Goal: Task Accomplishment & Management: Manage account settings

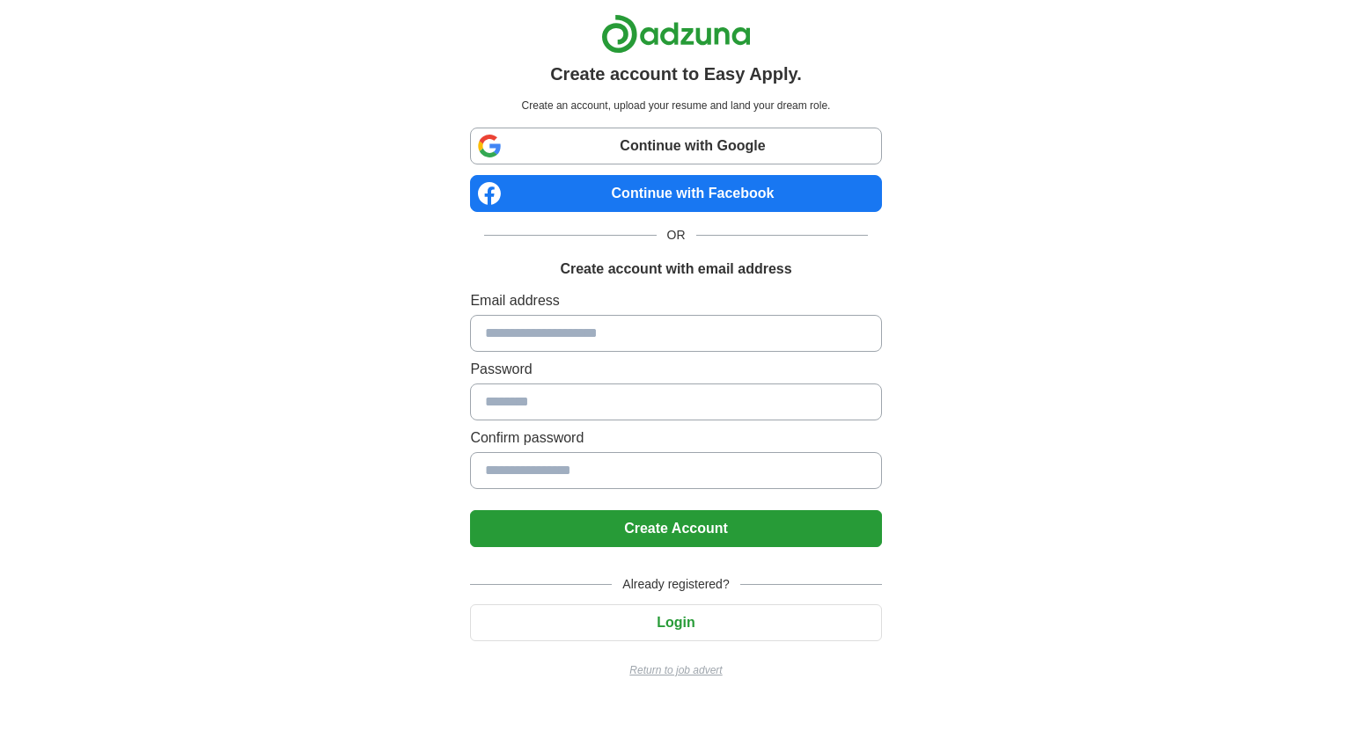
click at [753, 151] on link "Continue with Google" at bounding box center [675, 146] width 411 height 37
click at [715, 143] on link "Continue with Google" at bounding box center [675, 146] width 411 height 37
